Goal: Transaction & Acquisition: Book appointment/travel/reservation

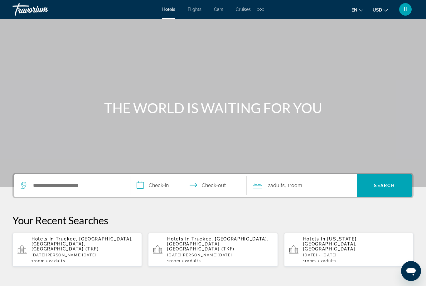
click at [71, 243] on span "Truckee, [GEOGRAPHIC_DATA], [GEOGRAPHIC_DATA], [GEOGRAPHIC_DATA] (TKF)" at bounding box center [81, 243] width 101 height 15
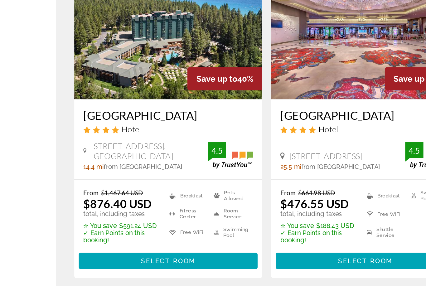
scroll to position [34, 0]
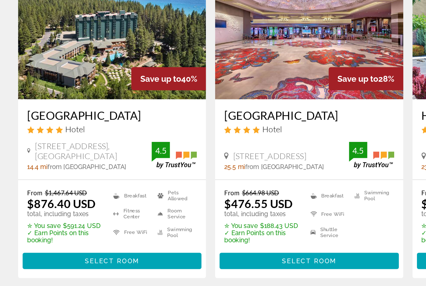
drag, startPoint x: 16, startPoint y: 75, endPoint x: 73, endPoint y: 86, distance: 58.5
click at [73, 143] on div "[GEOGRAPHIC_DATA] Hotel [STREET_ADDRESS], [GEOGRAPHIC_DATA] 14.4 mi from [GEOGR…" at bounding box center [76, 170] width 129 height 55
copy h3 "[GEOGRAPHIC_DATA]"
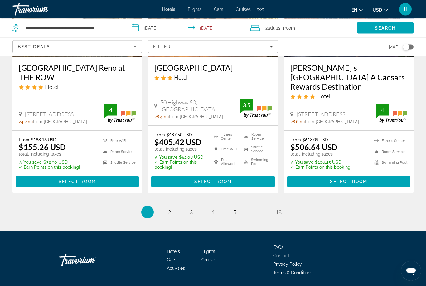
scroll to position [845, 0]
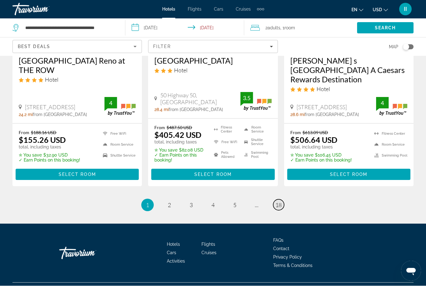
click at [277, 208] on span "18" at bounding box center [278, 205] width 6 height 7
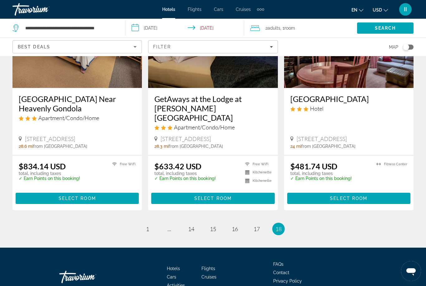
scroll to position [807, 0]
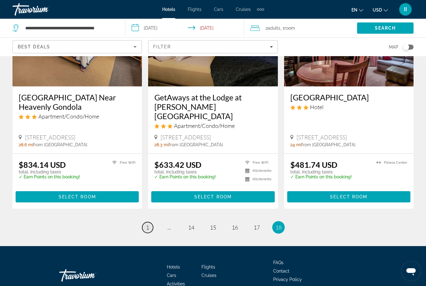
click at [144, 222] on link "page 1" at bounding box center [147, 227] width 11 height 11
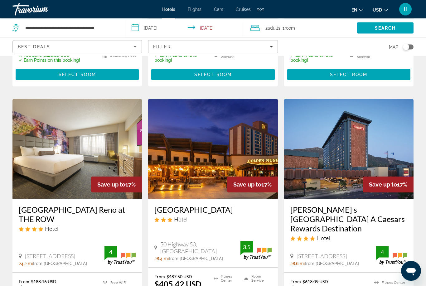
scroll to position [845, 0]
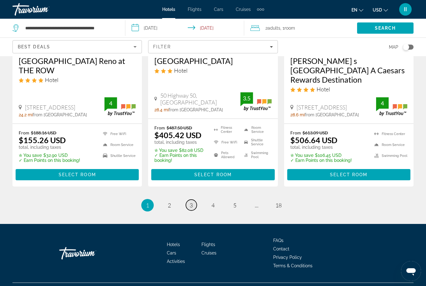
click at [192, 207] on link "page 3" at bounding box center [191, 205] width 11 height 11
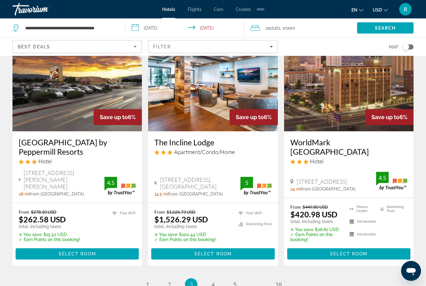
scroll to position [822, 0]
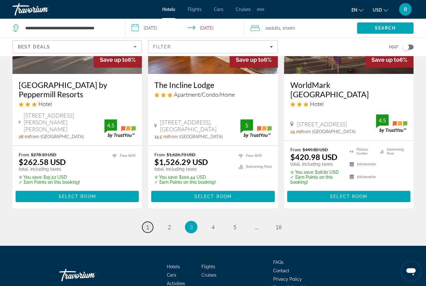
click at [145, 222] on link "page 1" at bounding box center [147, 227] width 11 height 11
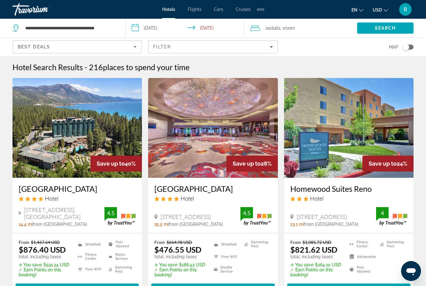
click at [80, 6] on div "Hotels Flights Cars Cruises Activities Hotels Flights Cars Cruises Activities e…" at bounding box center [213, 9] width 426 height 16
